Goal: Task Accomplishment & Management: Complete application form

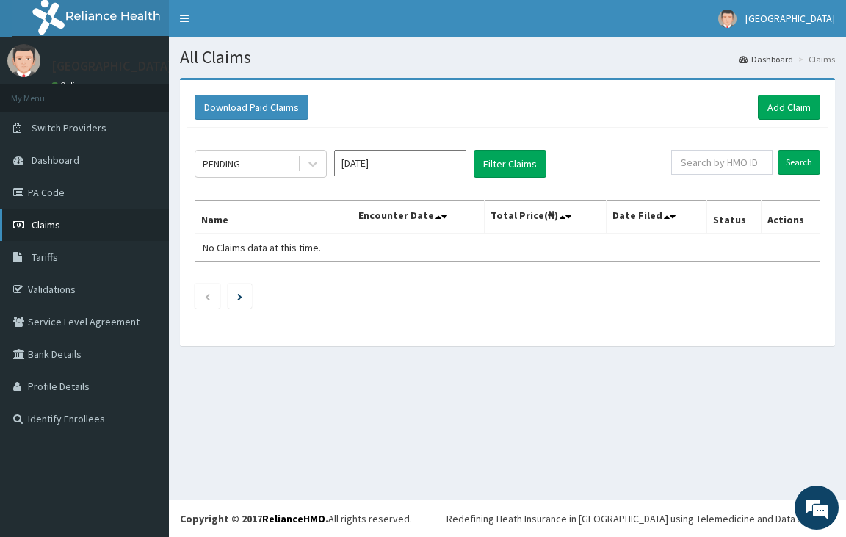
click at [35, 228] on span "Claims" at bounding box center [46, 224] width 29 height 13
click at [44, 198] on link "PA Code" at bounding box center [84, 192] width 169 height 32
click at [791, 112] on link "Add Claim" at bounding box center [789, 107] width 62 height 25
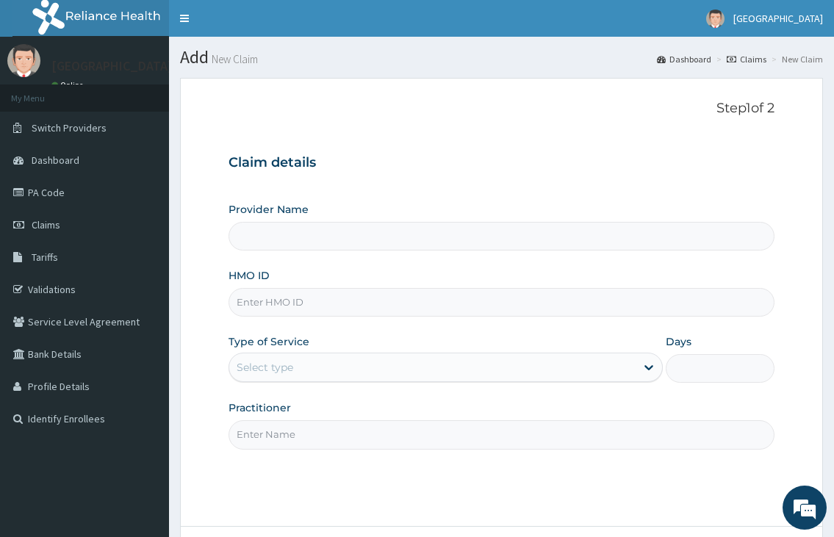
type input "[GEOGRAPHIC_DATA]"
type input "FMP/10088/A"
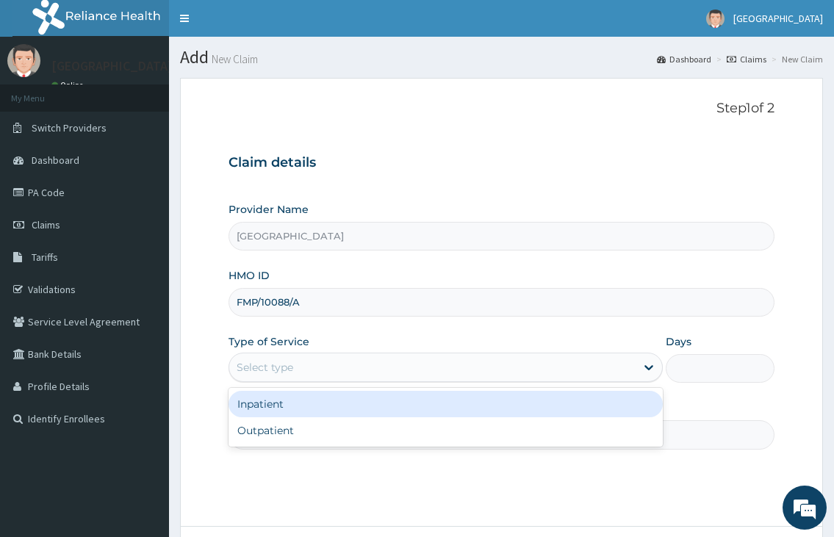
click at [303, 370] on div "Select type" at bounding box center [432, 368] width 406 height 24
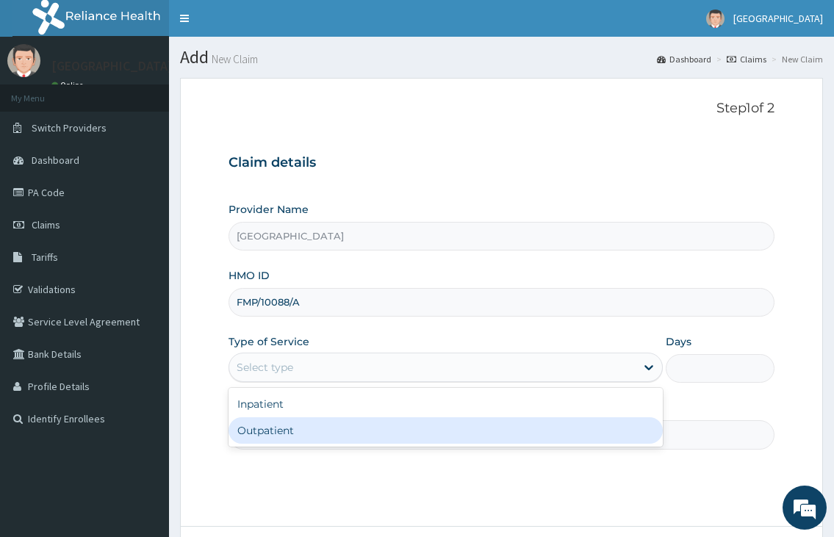
click at [247, 436] on div "Outpatient" at bounding box center [444, 430] width 433 height 26
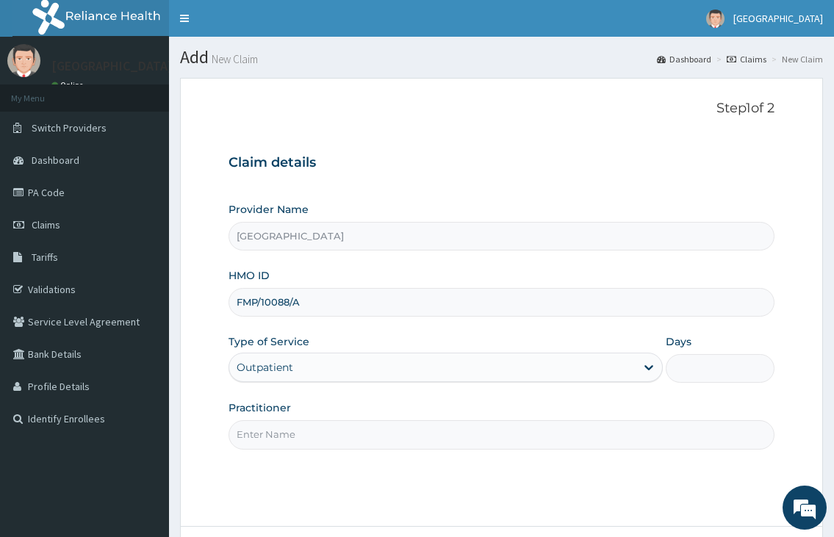
type input "1"
click at [248, 436] on input "Practitioner" at bounding box center [500, 434] width 545 height 29
type input "DR.NKOR"
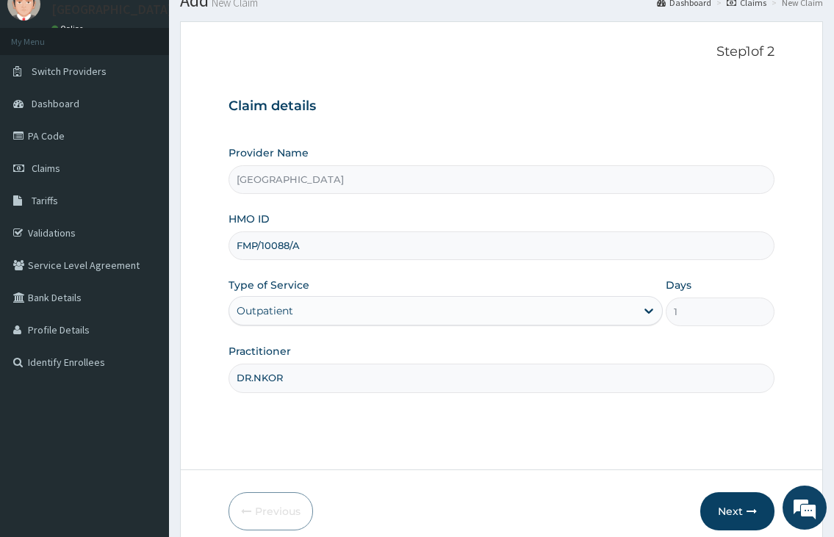
scroll to position [121, 0]
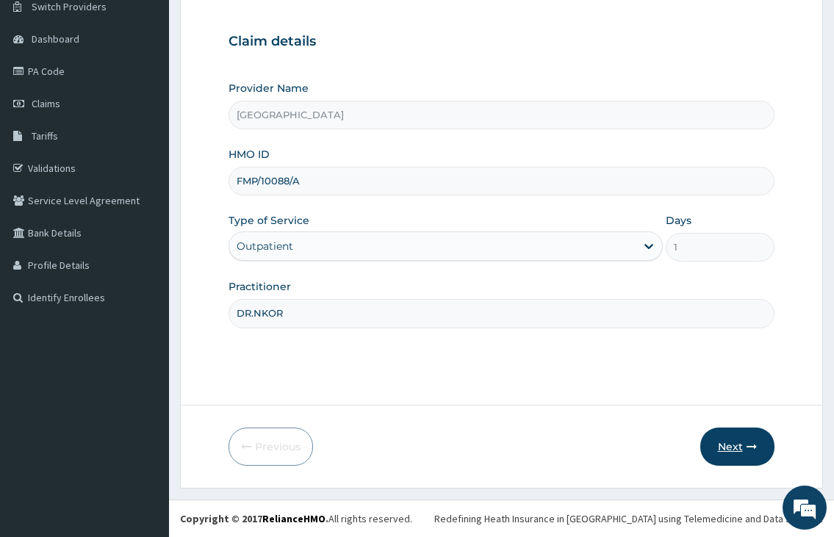
click at [729, 444] on button "Next" at bounding box center [737, 447] width 74 height 38
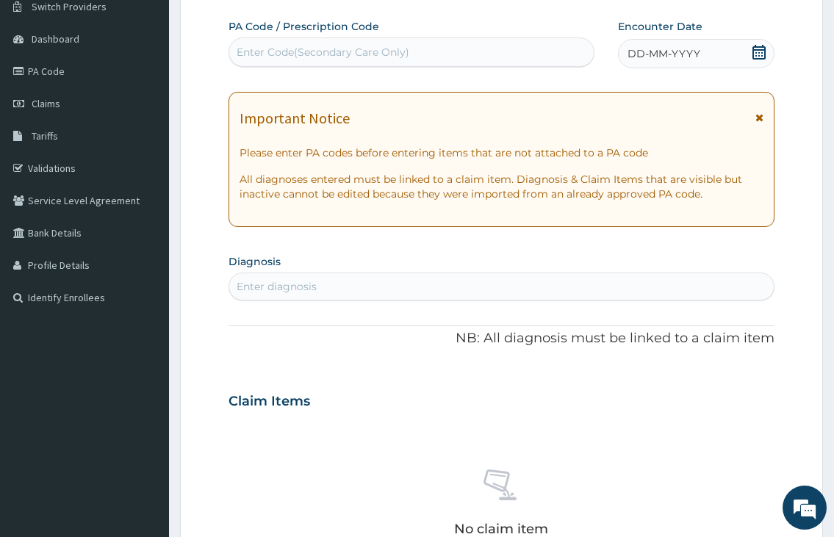
click at [762, 46] on icon at bounding box center [758, 52] width 13 height 15
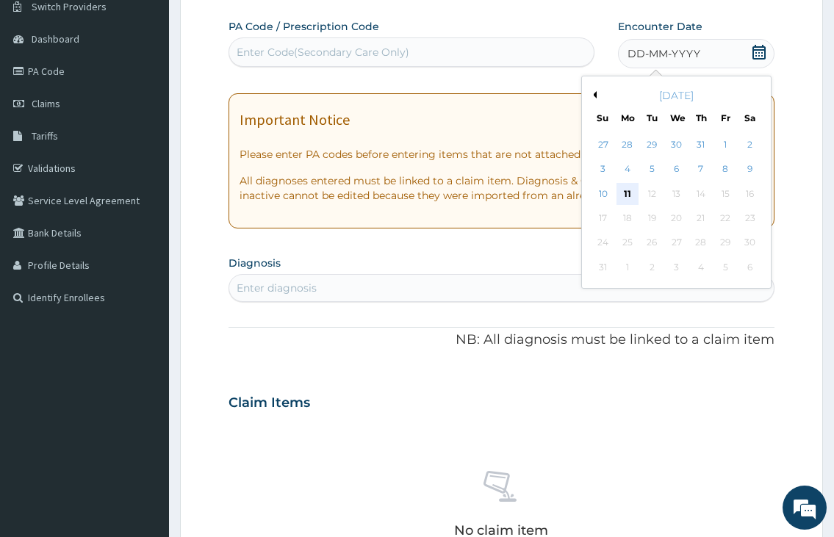
click at [626, 195] on div "11" at bounding box center [627, 194] width 22 height 22
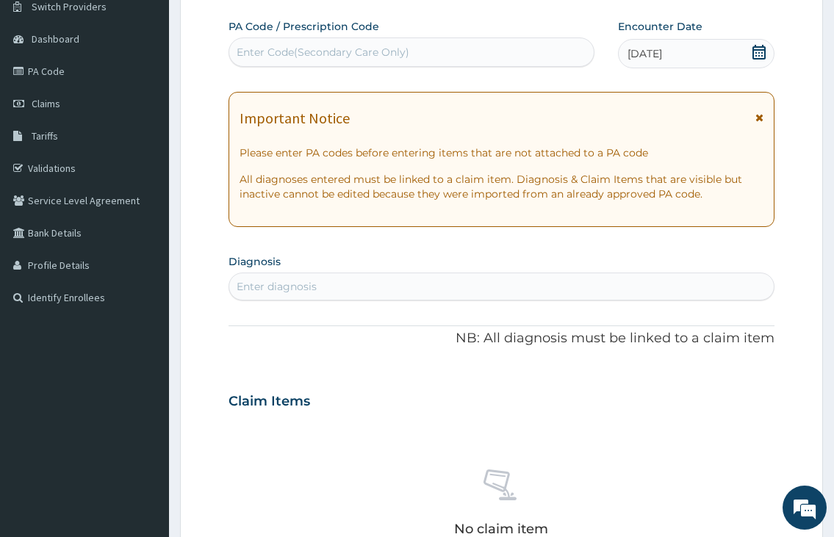
click at [392, 291] on div "Enter diagnosis" at bounding box center [501, 287] width 544 height 24
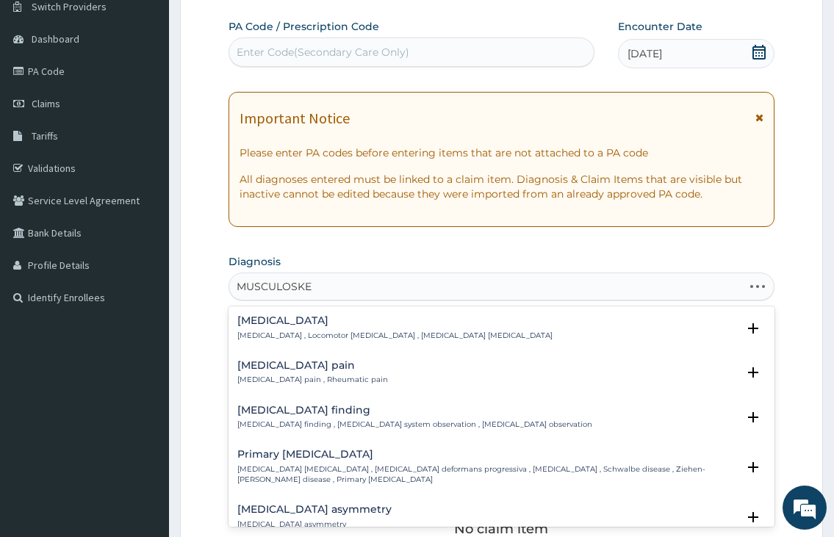
type input "MUSCULOSKEL"
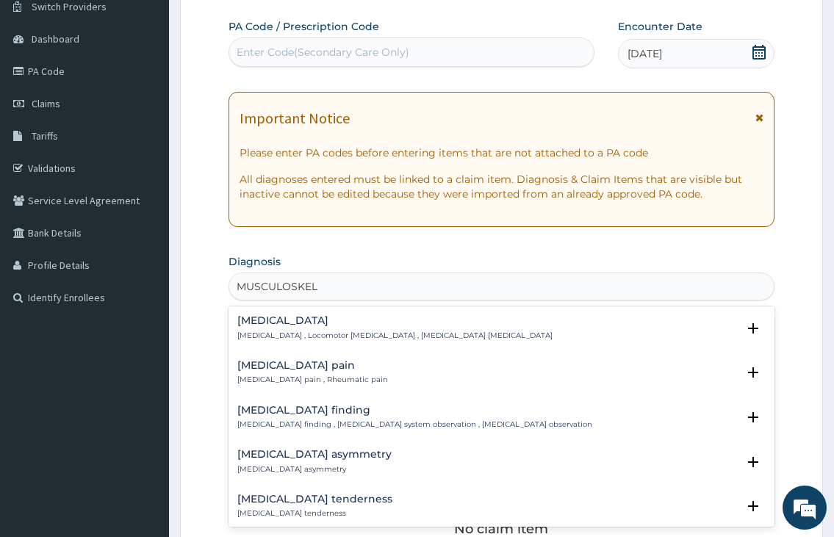
click at [346, 372] on div "Musculoskeletal pain Musculoskeletal pain , Rheumatic pain" at bounding box center [312, 373] width 151 height 26
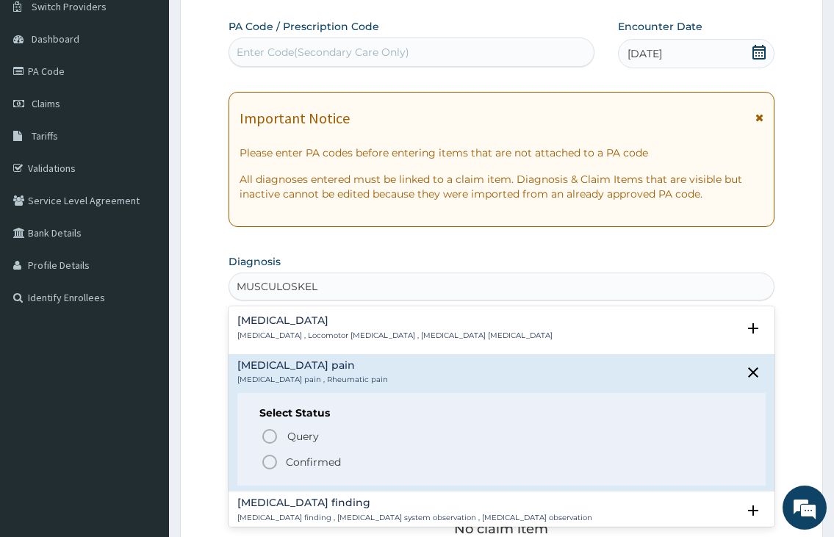
click at [263, 458] on icon "status option filled" at bounding box center [270, 462] width 18 height 18
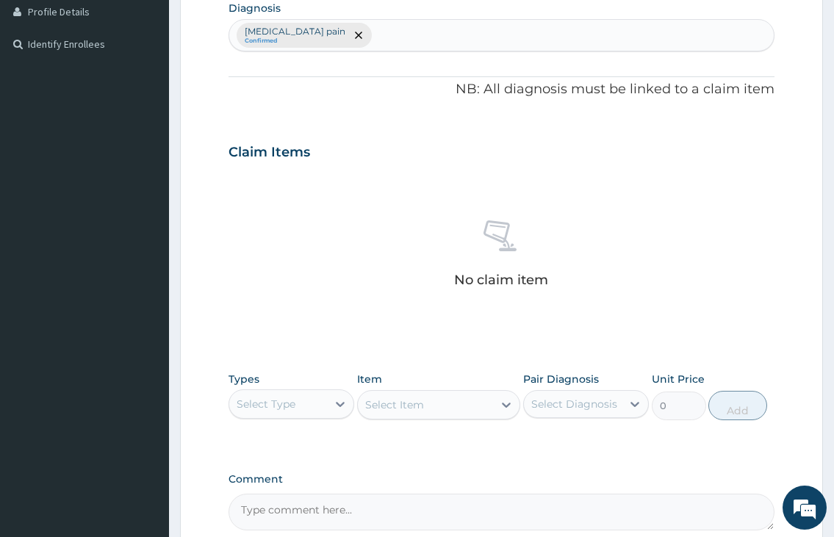
scroll to position [415, 0]
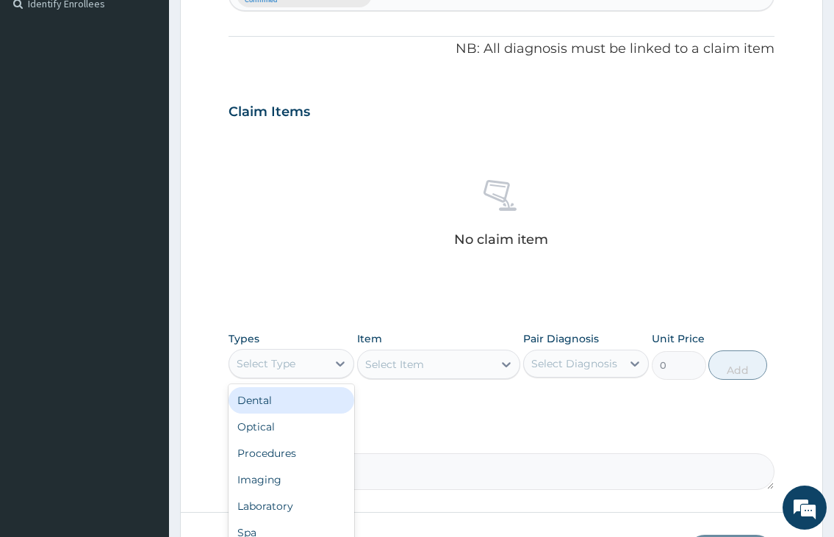
click at [272, 358] on div "Select Type" at bounding box center [266, 363] width 59 height 15
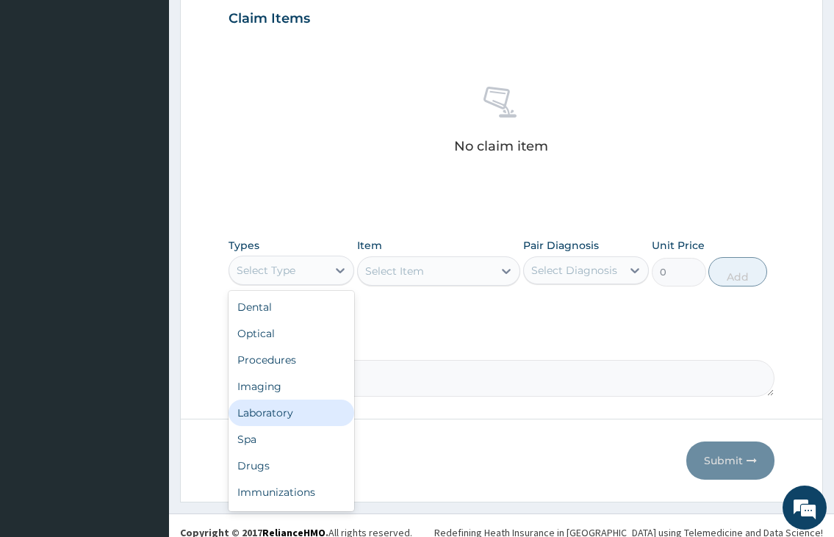
scroll to position [522, 0]
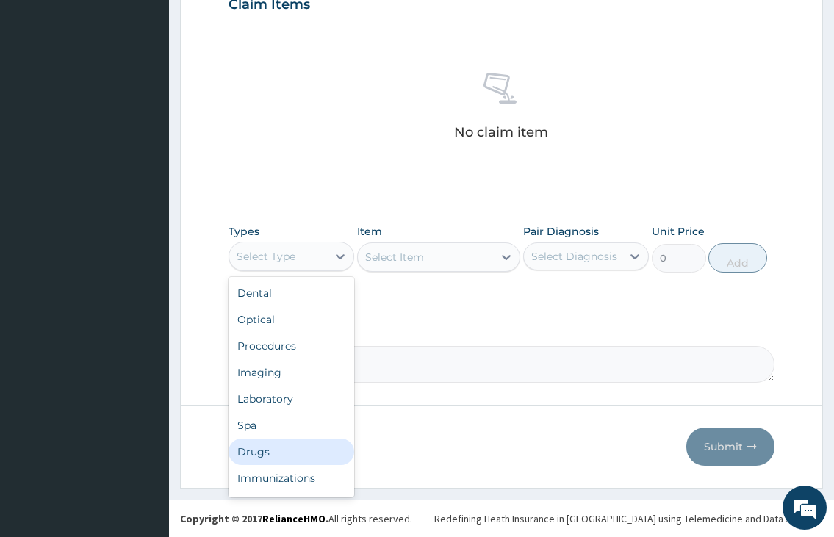
click at [304, 457] on div "Drugs" at bounding box center [291, 452] width 126 height 26
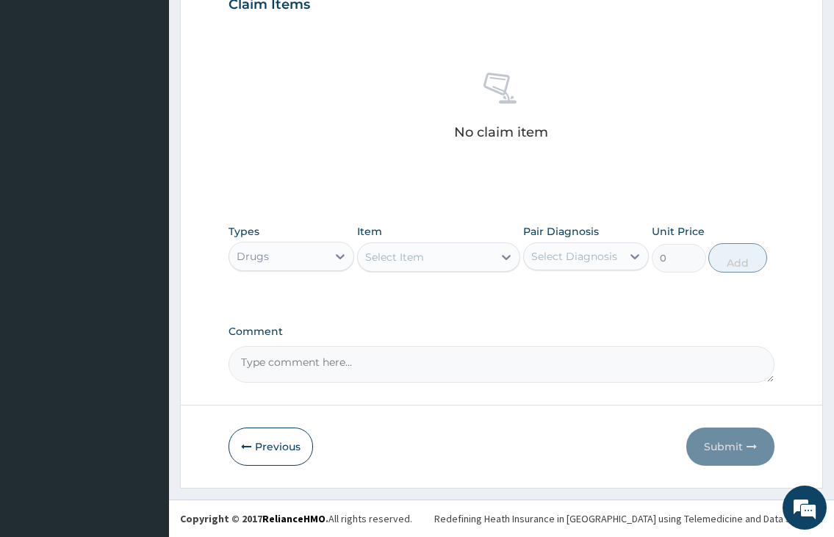
click at [418, 263] on div "Select Item" at bounding box center [394, 257] width 59 height 15
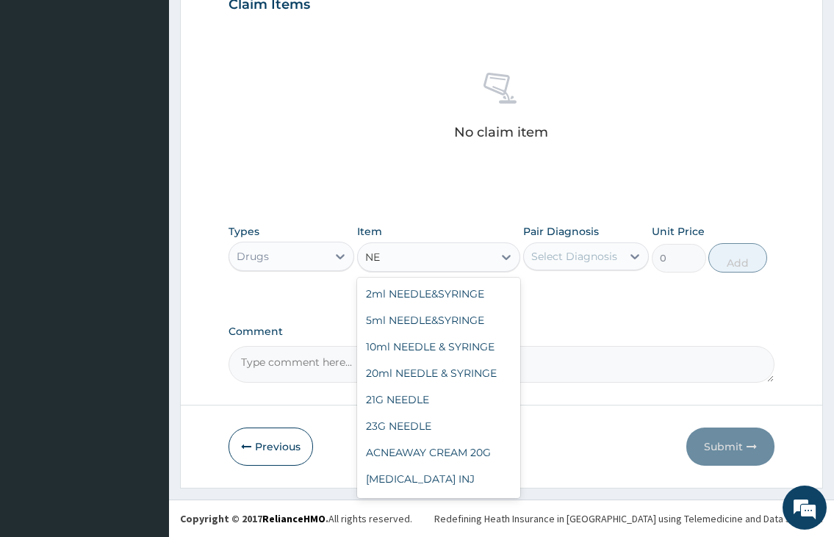
type input "N"
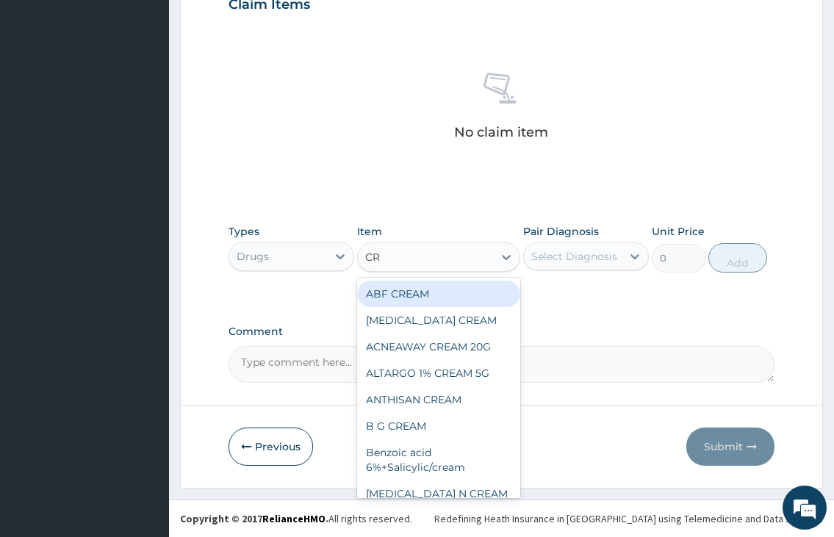
type input "C"
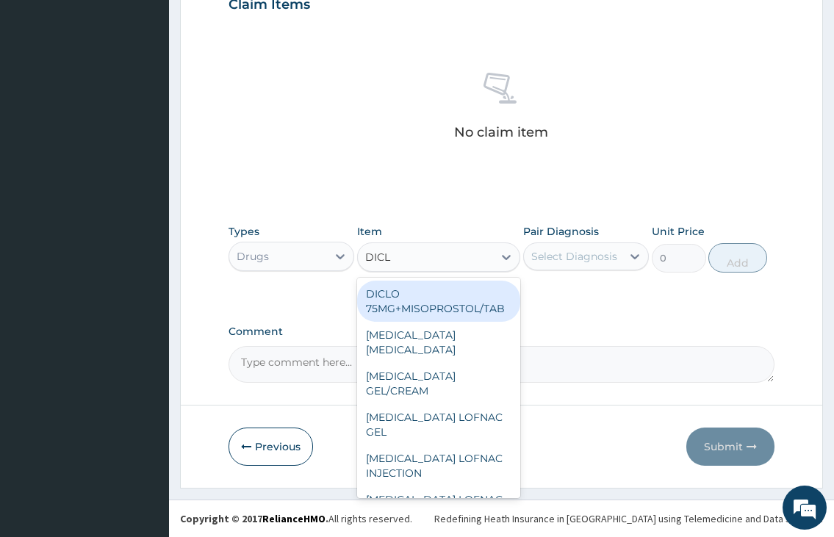
type input "DICLO"
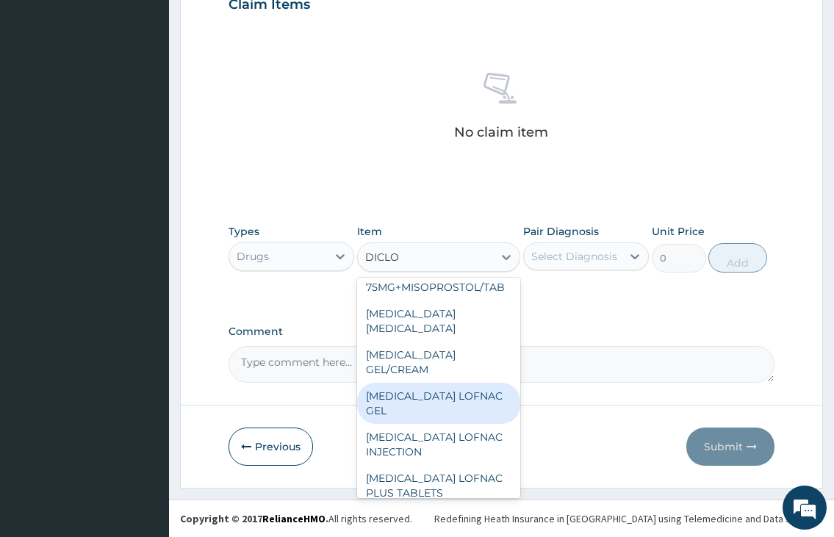
scroll to position [0, 0]
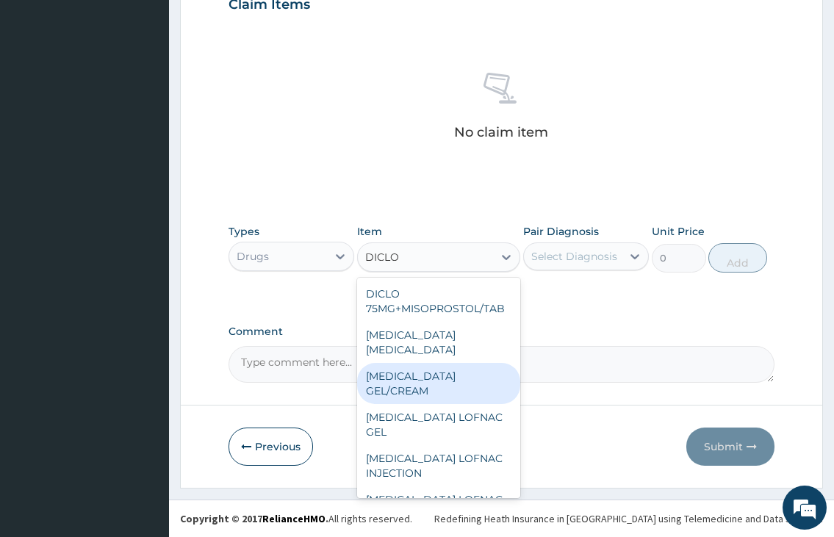
click at [450, 371] on div "DICLOFENAC GEL/CREAM" at bounding box center [439, 383] width 164 height 41
type input "900"
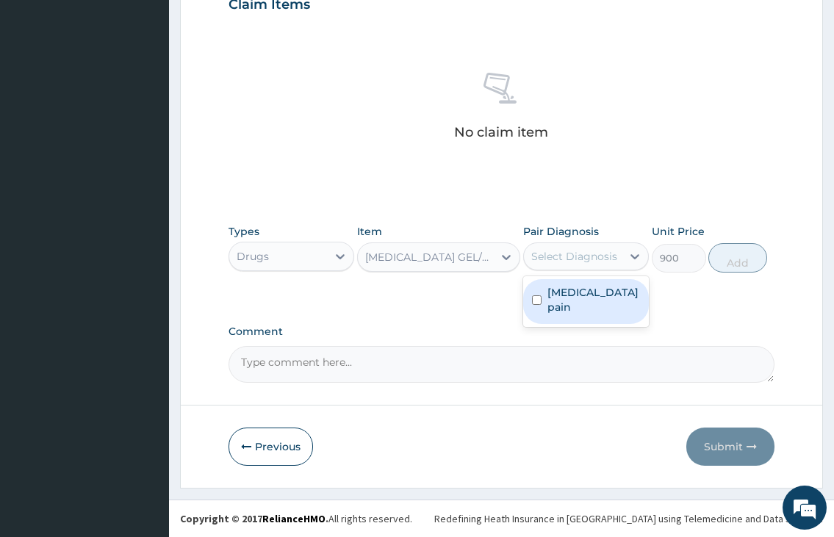
click at [602, 262] on div "Select Diagnosis" at bounding box center [574, 256] width 86 height 15
click at [600, 292] on label "Musculoskeletal pain" at bounding box center [593, 299] width 93 height 29
checkbox input "true"
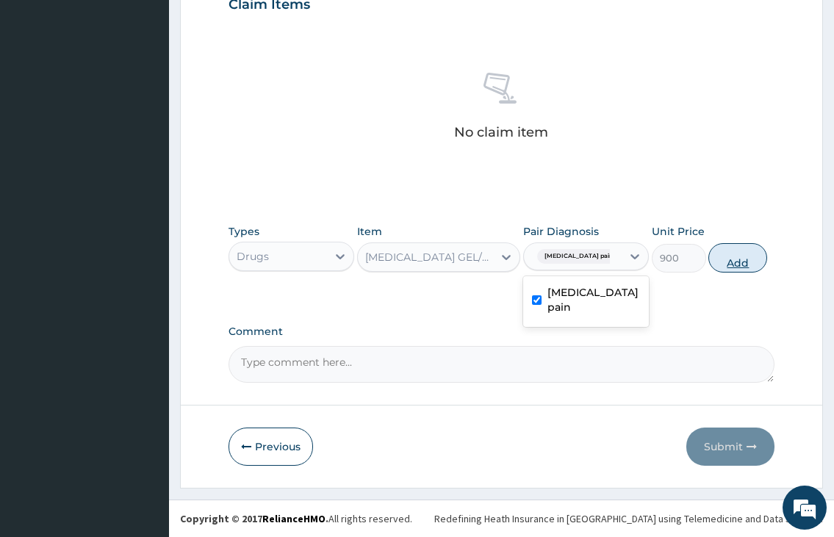
click at [744, 265] on button "Add" at bounding box center [737, 257] width 59 height 29
type input "0"
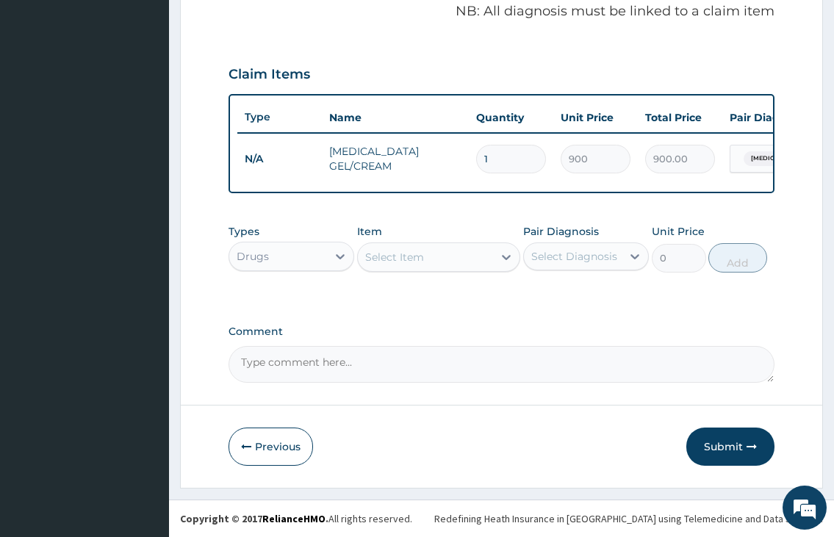
scroll to position [465, 0]
click at [374, 254] on div "Select Item" at bounding box center [394, 257] width 59 height 15
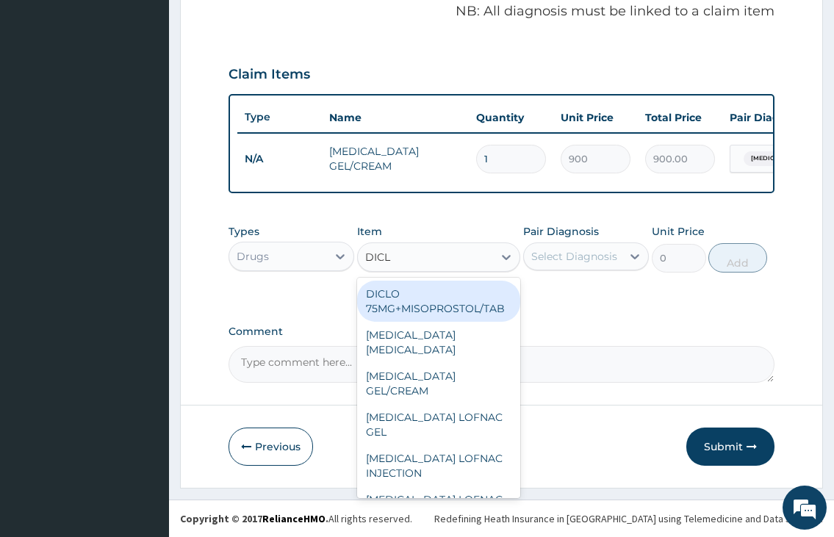
type input "DICLO"
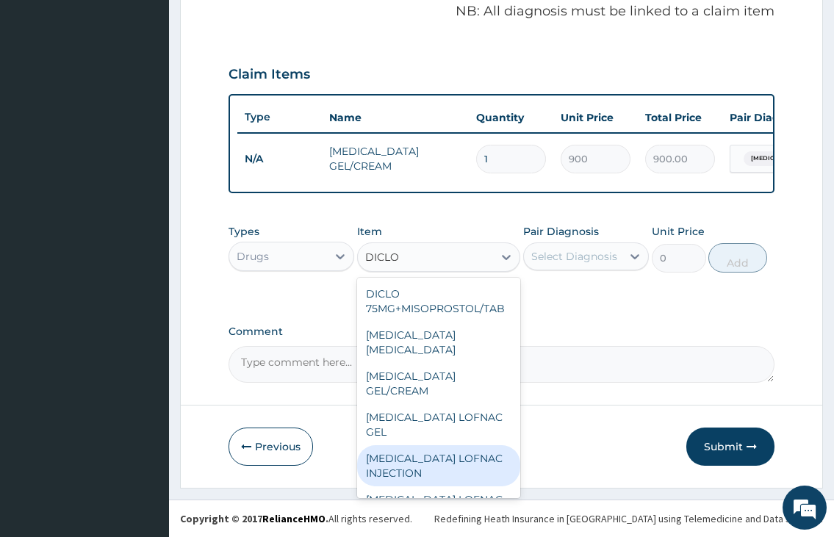
click at [454, 445] on div "DICLOFENAC LOFNAC INJECTION" at bounding box center [439, 465] width 164 height 41
type input "500"
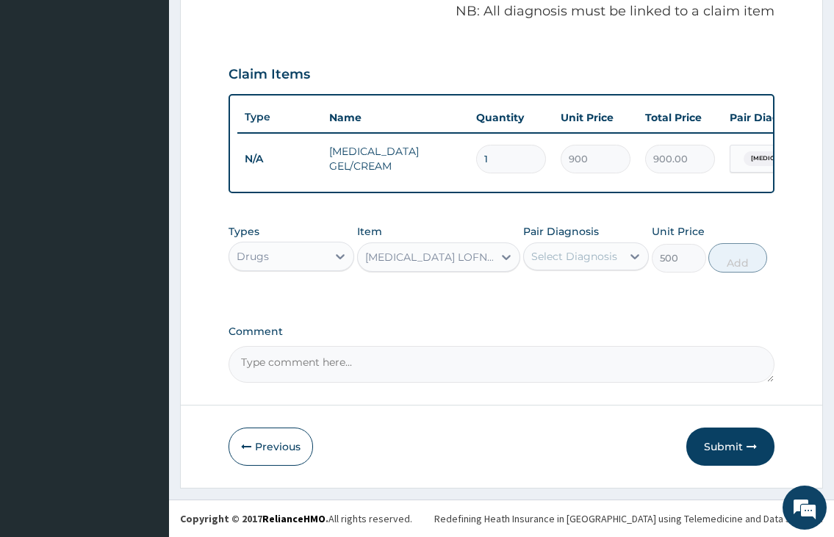
click at [594, 242] on div "Select Diagnosis" at bounding box center [586, 256] width 126 height 28
click at [573, 293] on label "Musculoskeletal pain" at bounding box center [593, 299] width 93 height 29
checkbox input "true"
click at [754, 260] on button "Add" at bounding box center [737, 257] width 59 height 29
type input "0"
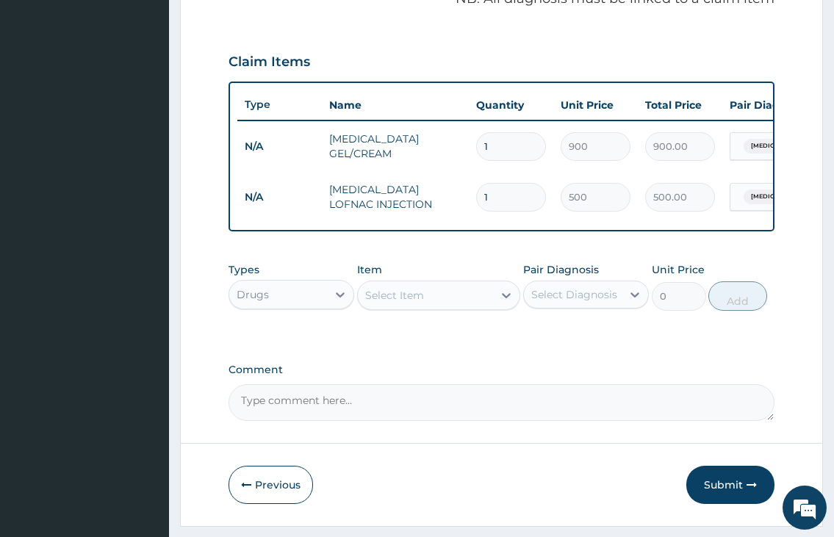
click at [405, 303] on div "Select Item" at bounding box center [394, 295] width 59 height 15
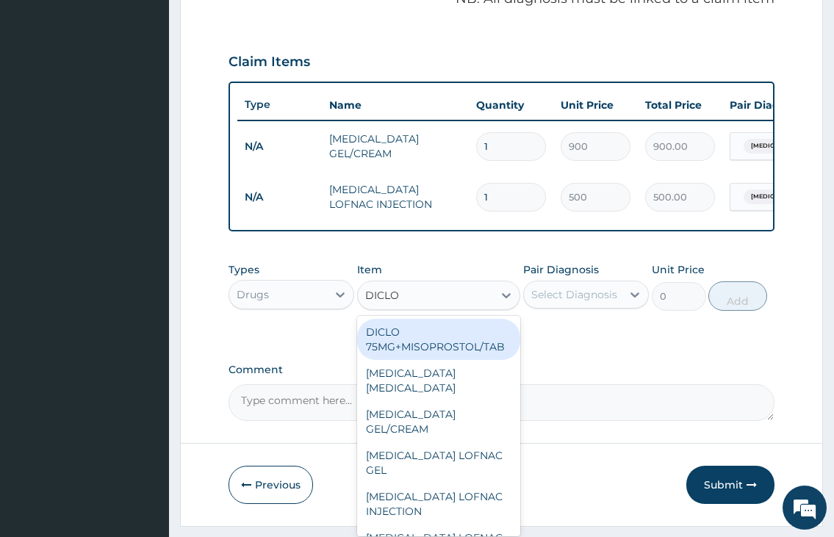
type input "DICLOF"
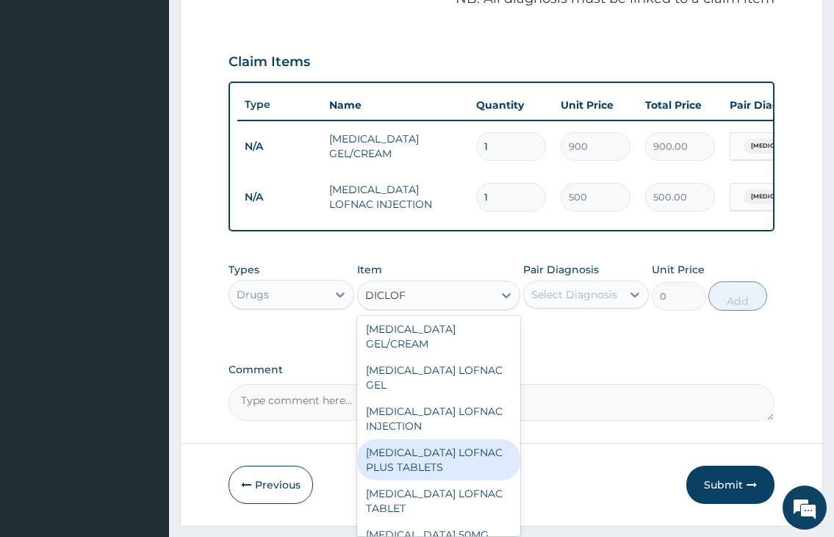
scroll to position [73, 0]
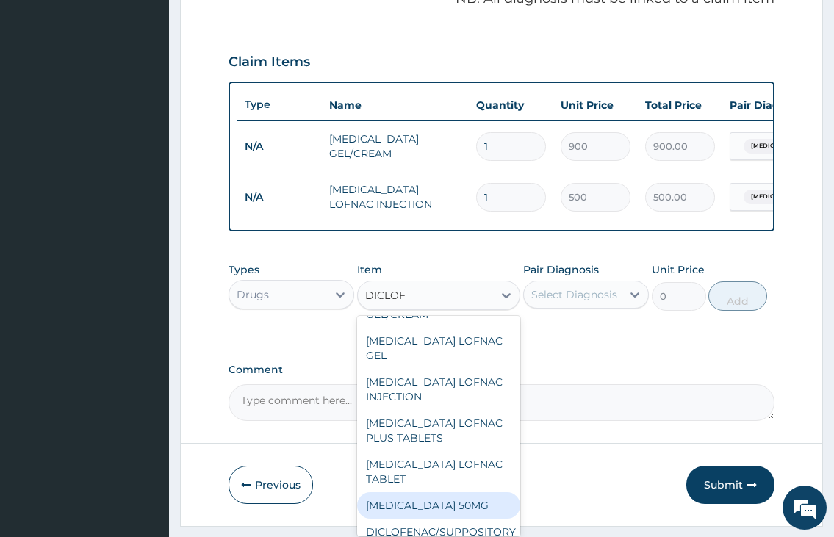
click at [445, 500] on div "DICLOFENAC SODIUM 50MG" at bounding box center [439, 505] width 164 height 26
type input "30"
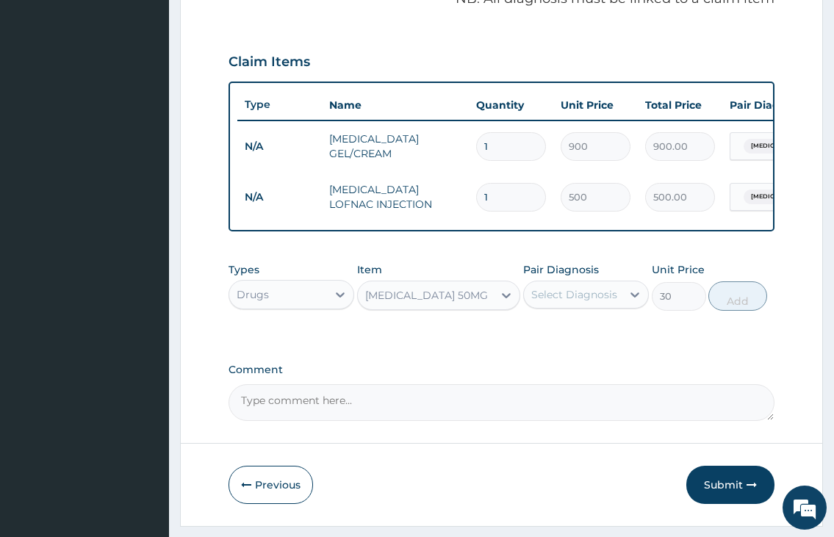
click at [572, 302] on div "Select Diagnosis" at bounding box center [574, 294] width 86 height 15
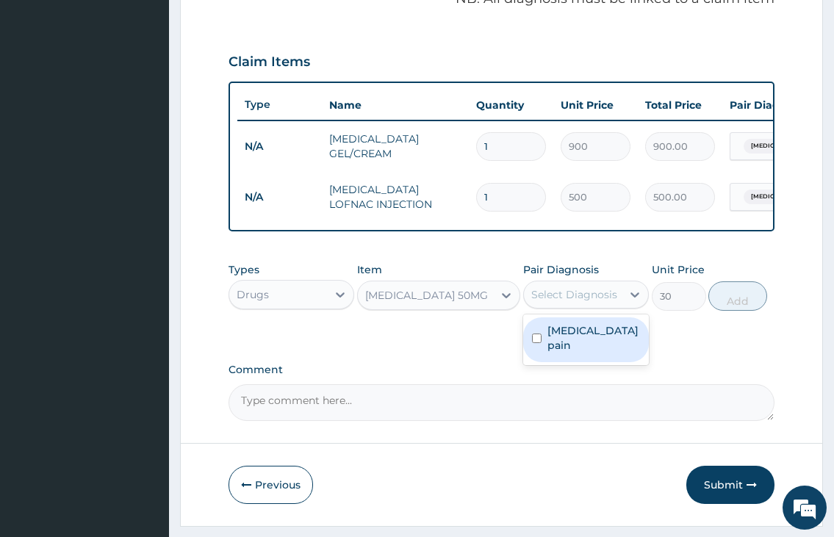
click at [595, 344] on label "Musculoskeletal pain" at bounding box center [593, 337] width 93 height 29
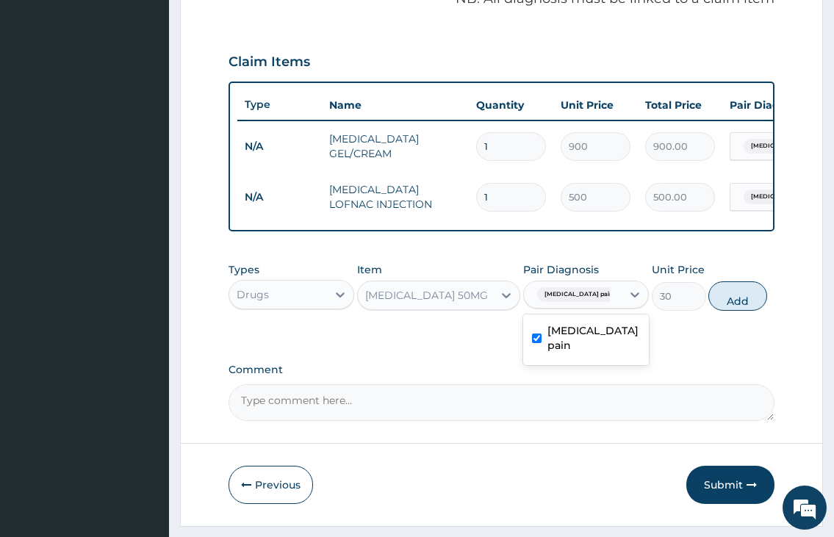
checkbox input "true"
click at [746, 303] on button "Add" at bounding box center [737, 295] width 59 height 29
type input "0"
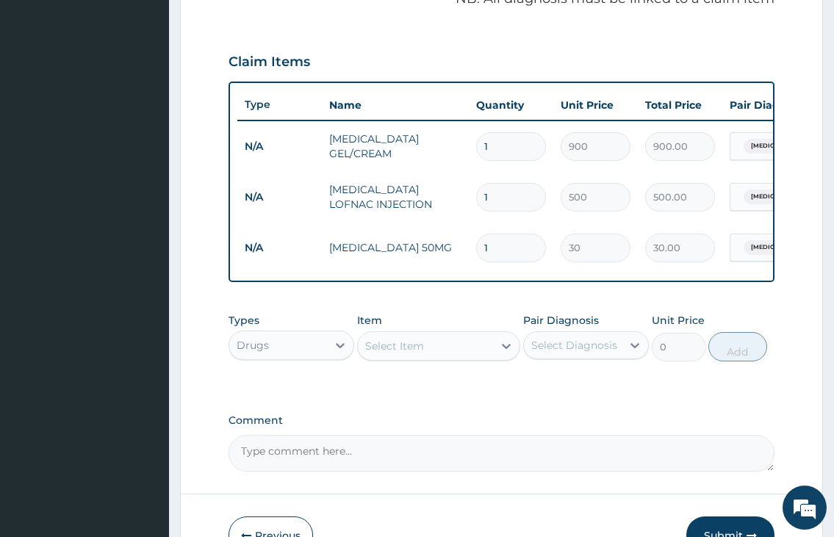
type input "10"
type input "300.00"
type input "10"
click at [281, 357] on div "Drugs" at bounding box center [278, 346] width 98 height 24
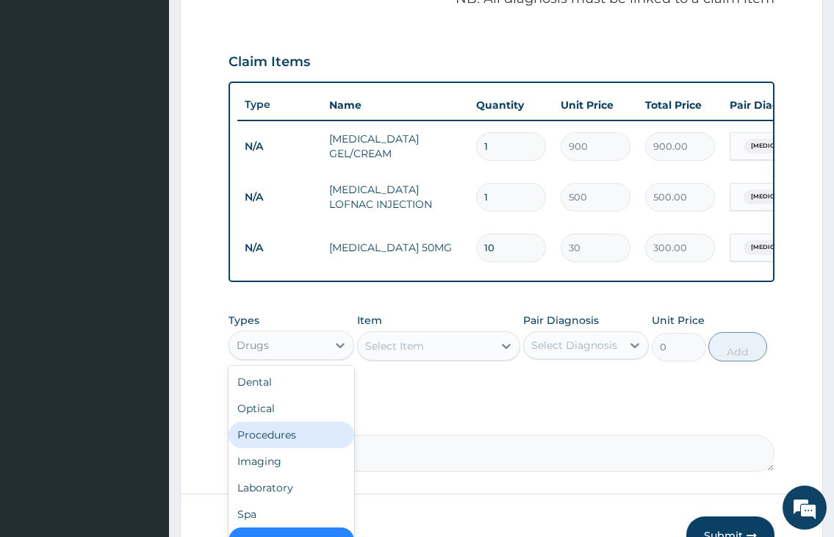
click at [276, 448] on div "Procedures" at bounding box center [291, 435] width 126 height 26
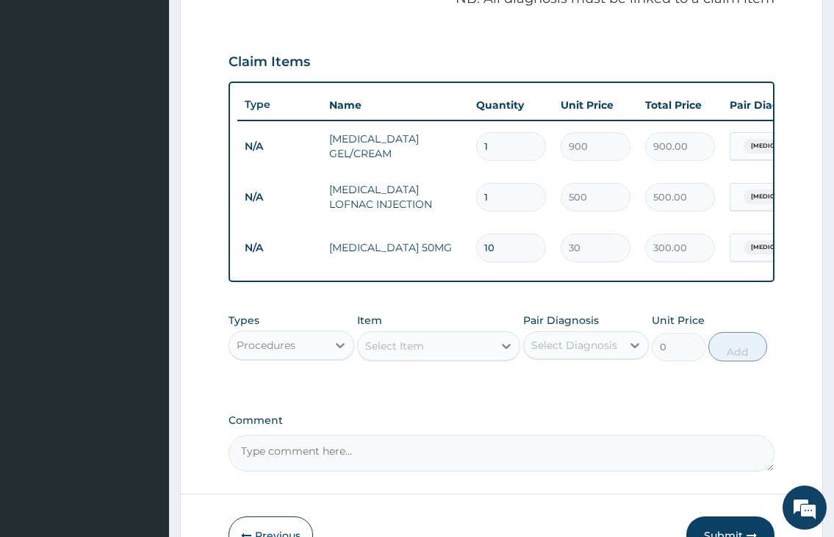
click at [404, 349] on div "Select Item" at bounding box center [426, 346] width 136 height 24
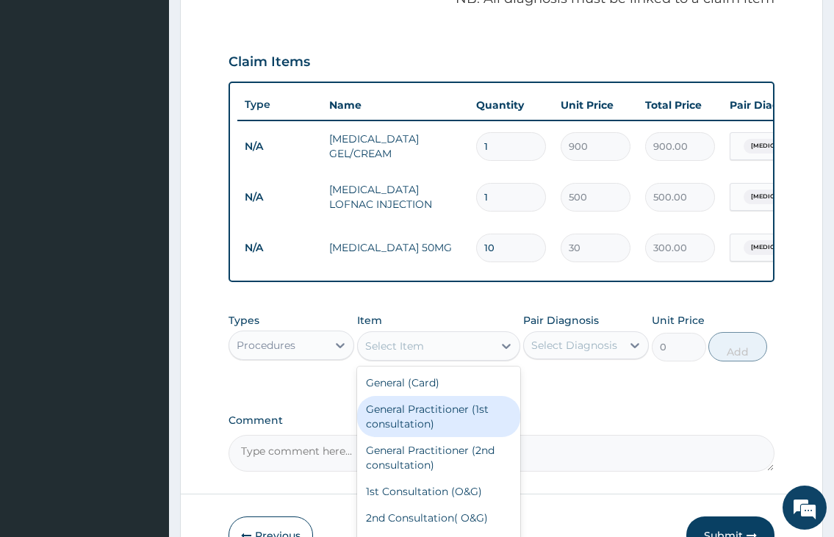
click at [406, 417] on div "General Practitioner (1st consultation)" at bounding box center [439, 416] width 164 height 41
type input "2000"
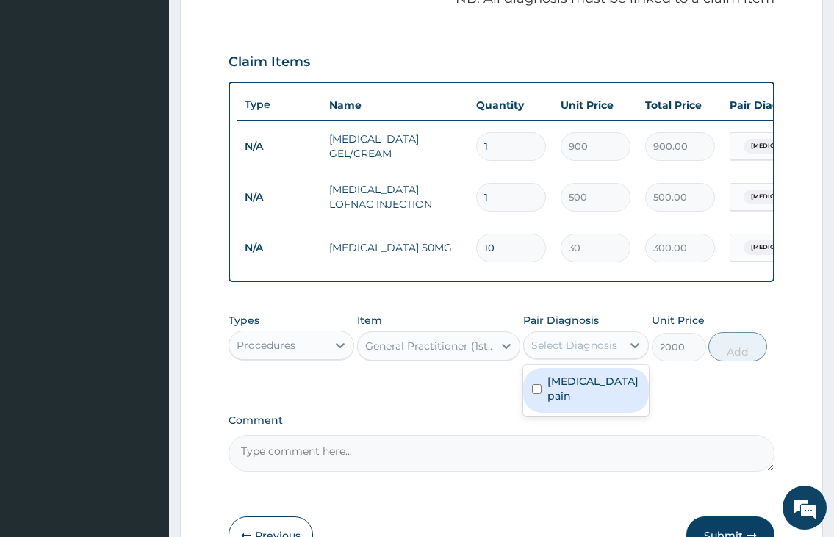
click at [558, 357] on div "Select Diagnosis" at bounding box center [573, 346] width 98 height 24
click at [558, 399] on label "Musculoskeletal pain" at bounding box center [593, 388] width 93 height 29
checkbox input "true"
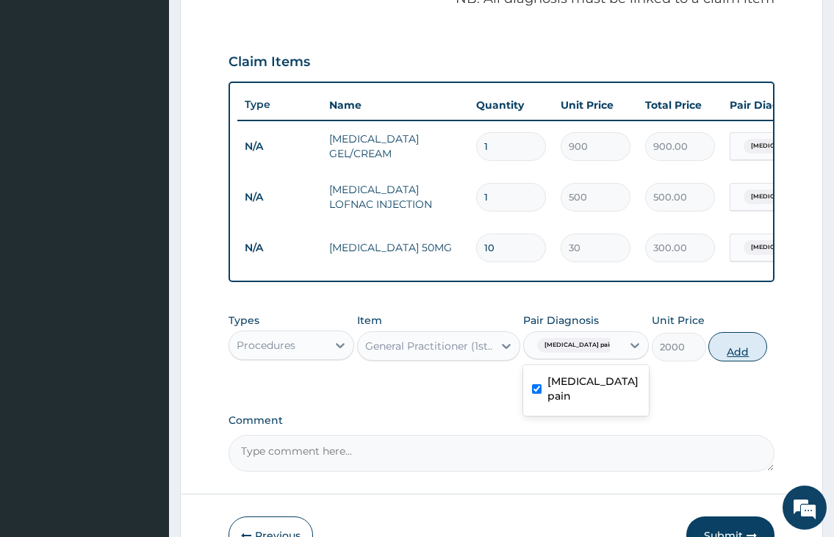
click at [739, 361] on button "Add" at bounding box center [737, 346] width 59 height 29
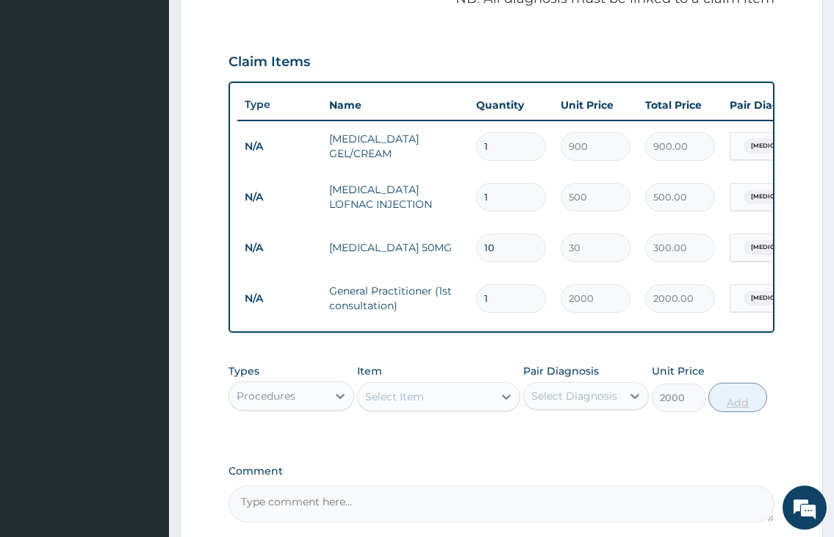
type input "0"
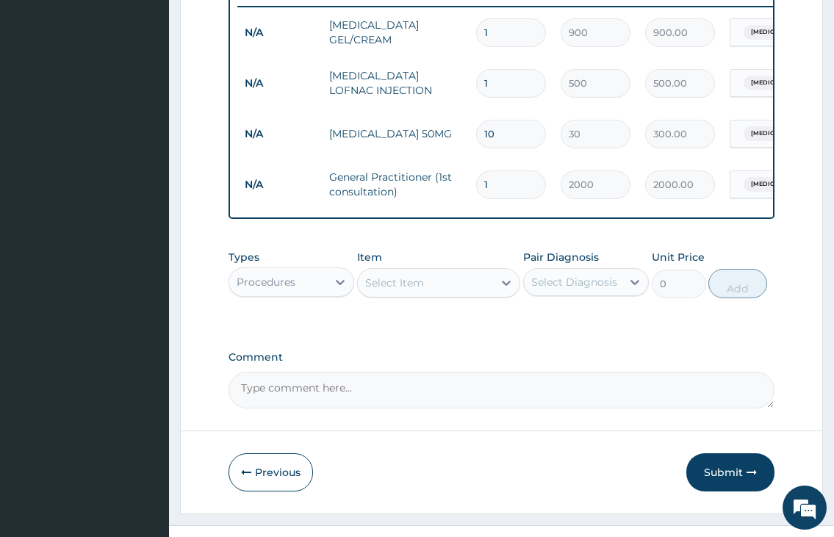
scroll to position [617, 0]
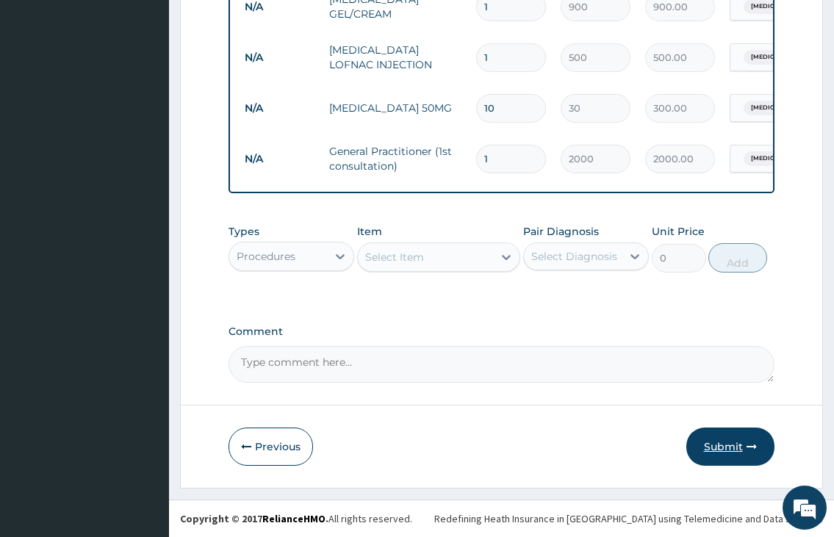
click at [716, 447] on button "Submit" at bounding box center [730, 447] width 88 height 38
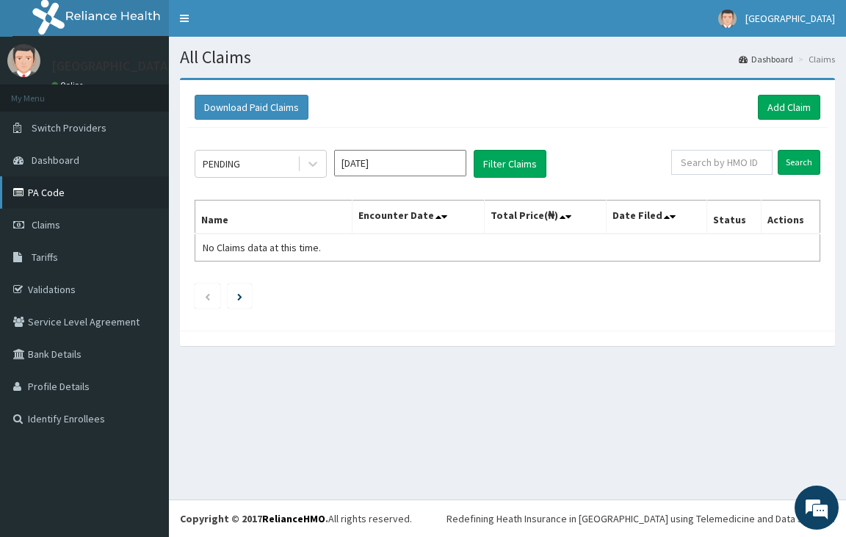
click at [54, 184] on link "PA Code" at bounding box center [84, 192] width 169 height 32
